Goal: Navigation & Orientation: Understand site structure

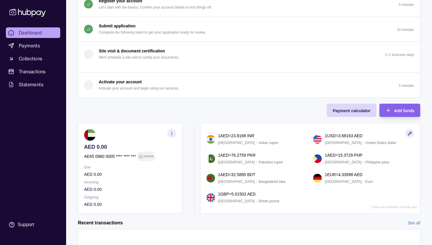
scroll to position [64, 0]
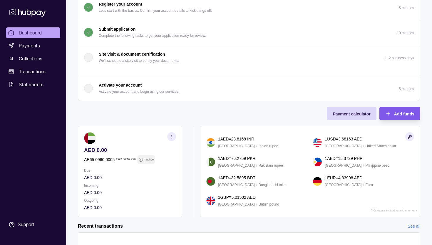
click at [399, 112] on span "Add funds" at bounding box center [404, 113] width 20 height 5
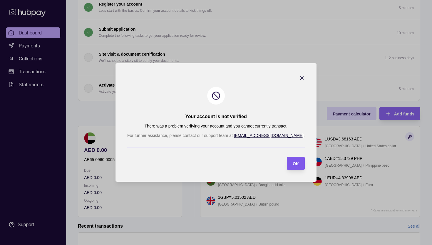
click at [287, 162] on section "OK" at bounding box center [296, 162] width 18 height 13
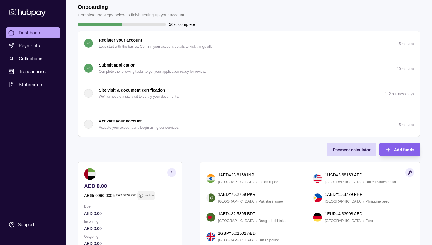
scroll to position [27, 0]
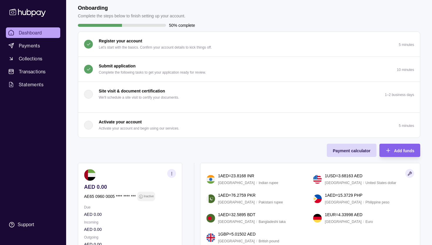
click at [90, 125] on div "button" at bounding box center [88, 125] width 9 height 9
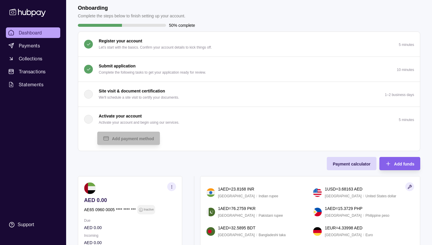
click at [91, 118] on div "button" at bounding box center [88, 119] width 9 height 9
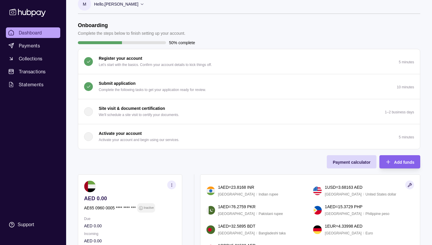
scroll to position [0, 0]
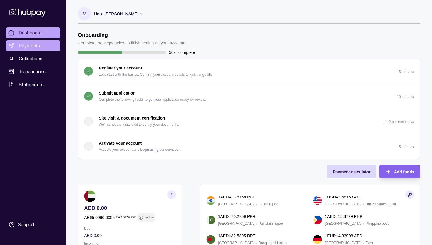
click at [37, 47] on span "Payments" at bounding box center [29, 45] width 21 height 7
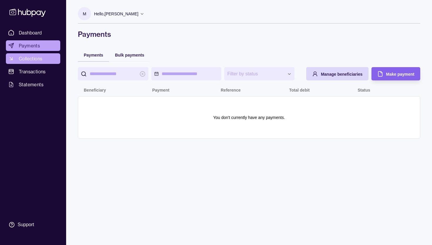
click at [37, 59] on span "Collections" at bounding box center [31, 58] width 24 height 7
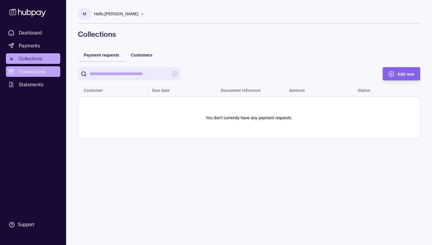
click at [36, 72] on span "Transactions" at bounding box center [32, 71] width 27 height 7
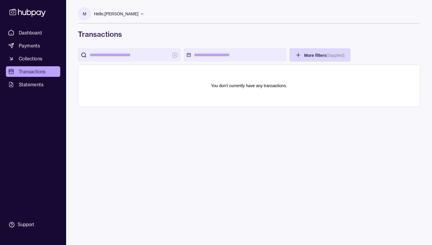
click at [138, 11] on p "Hello, [PERSON_NAME]" at bounding box center [116, 14] width 44 height 6
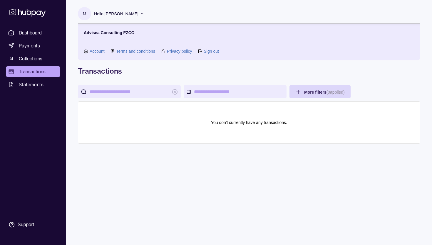
click at [138, 14] on p "Hello, [PERSON_NAME]" at bounding box center [116, 14] width 44 height 6
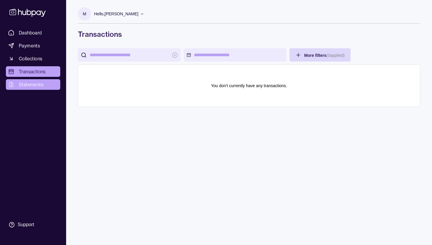
click at [44, 84] on link "Statements" at bounding box center [33, 84] width 54 height 11
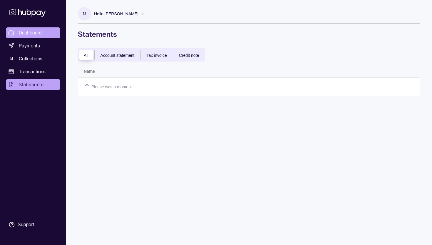
click at [43, 35] on link "Dashboard" at bounding box center [33, 32] width 54 height 11
